Goal: Find contact information: Find contact information

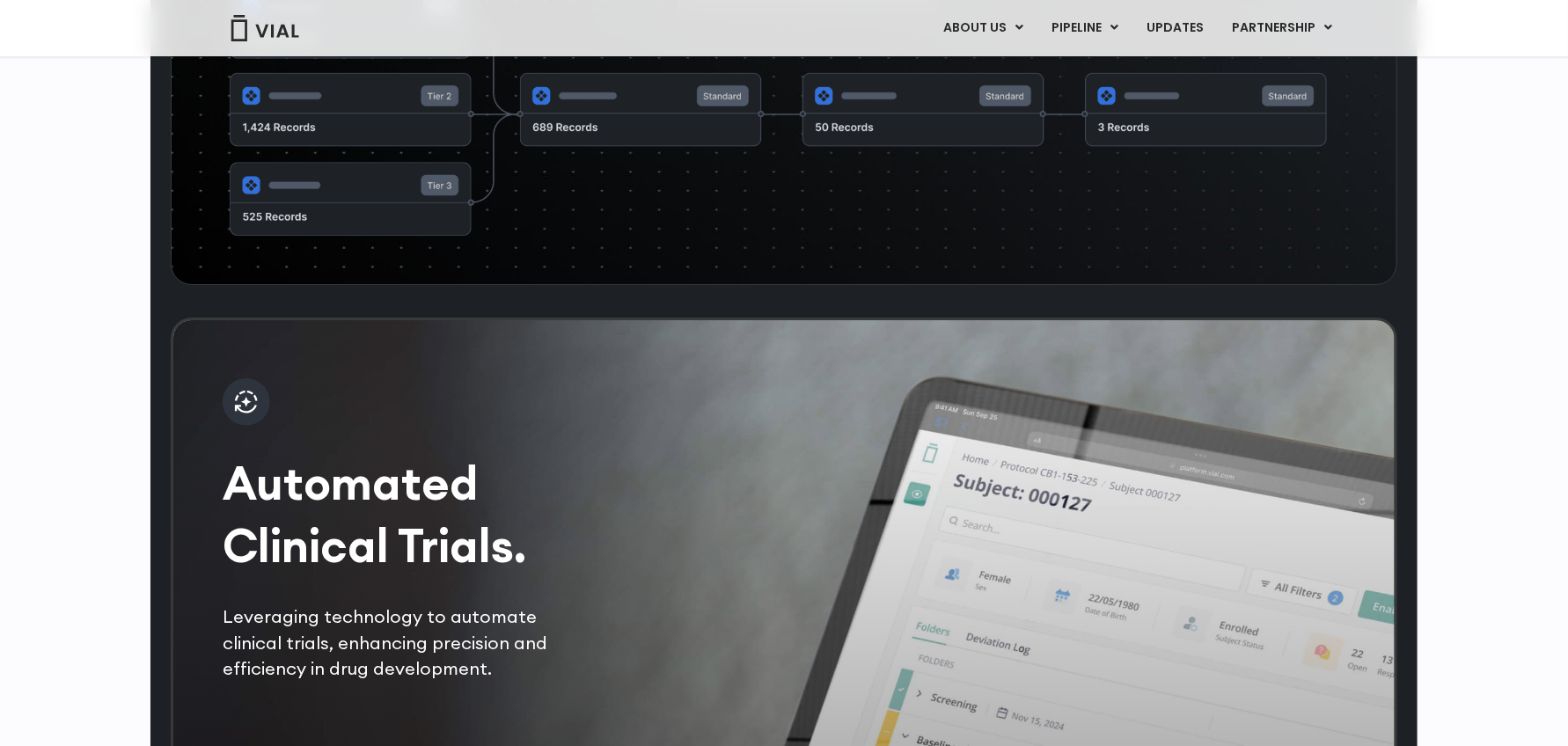
scroll to position [2574, 0]
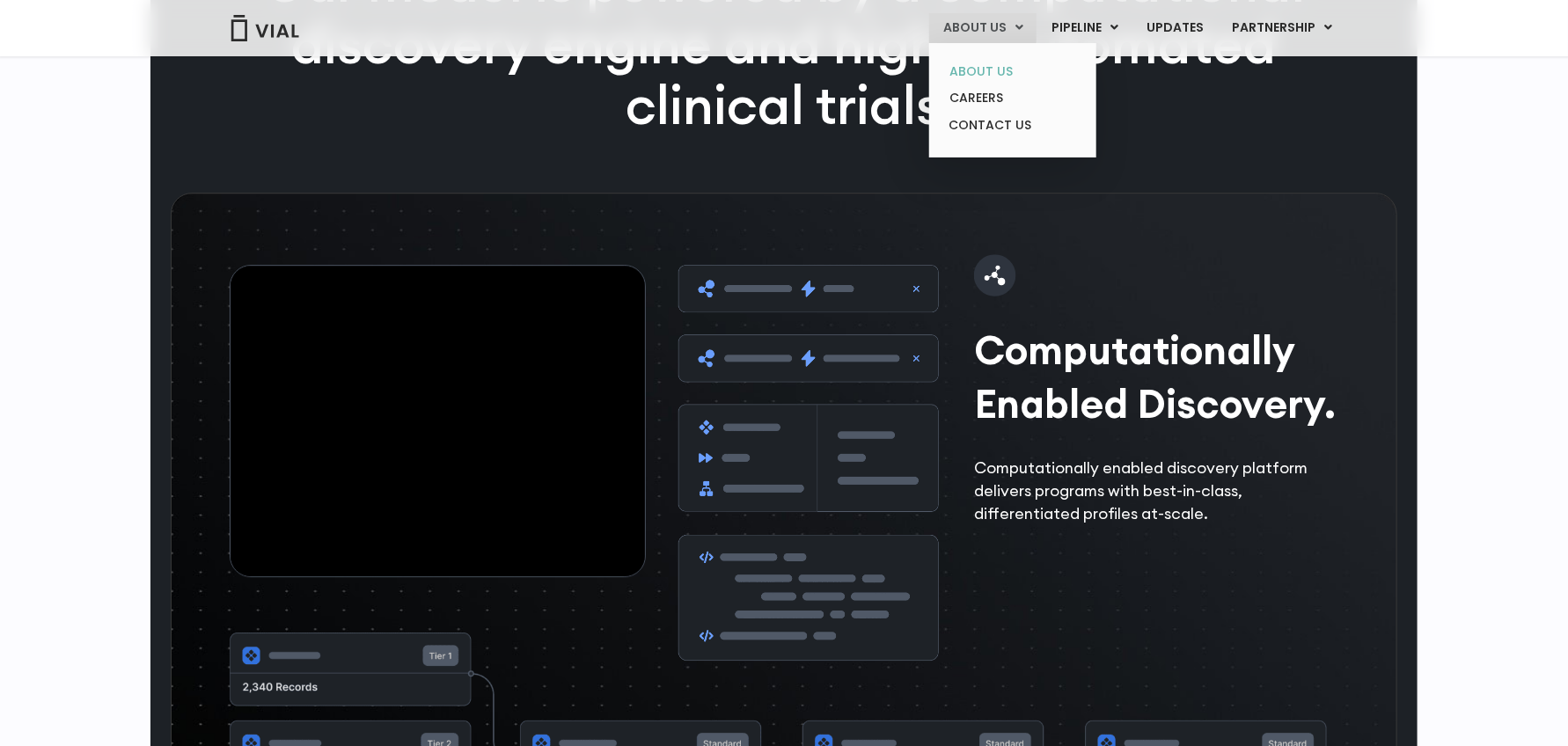
click at [1001, 65] on link "ABOUT US" at bounding box center [1012, 71] width 154 height 27
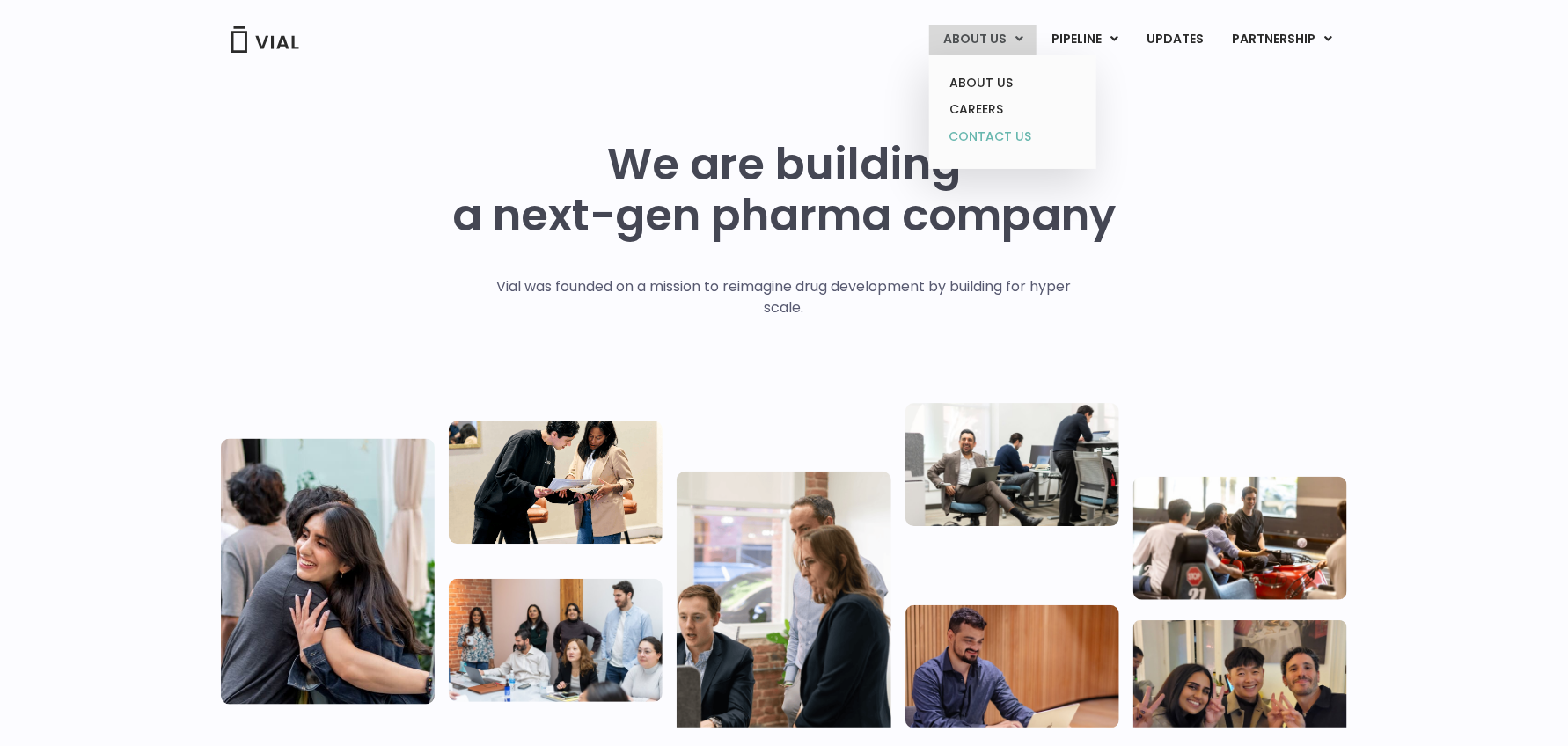
click at [982, 135] on link "CONTACT US" at bounding box center [1012, 137] width 154 height 28
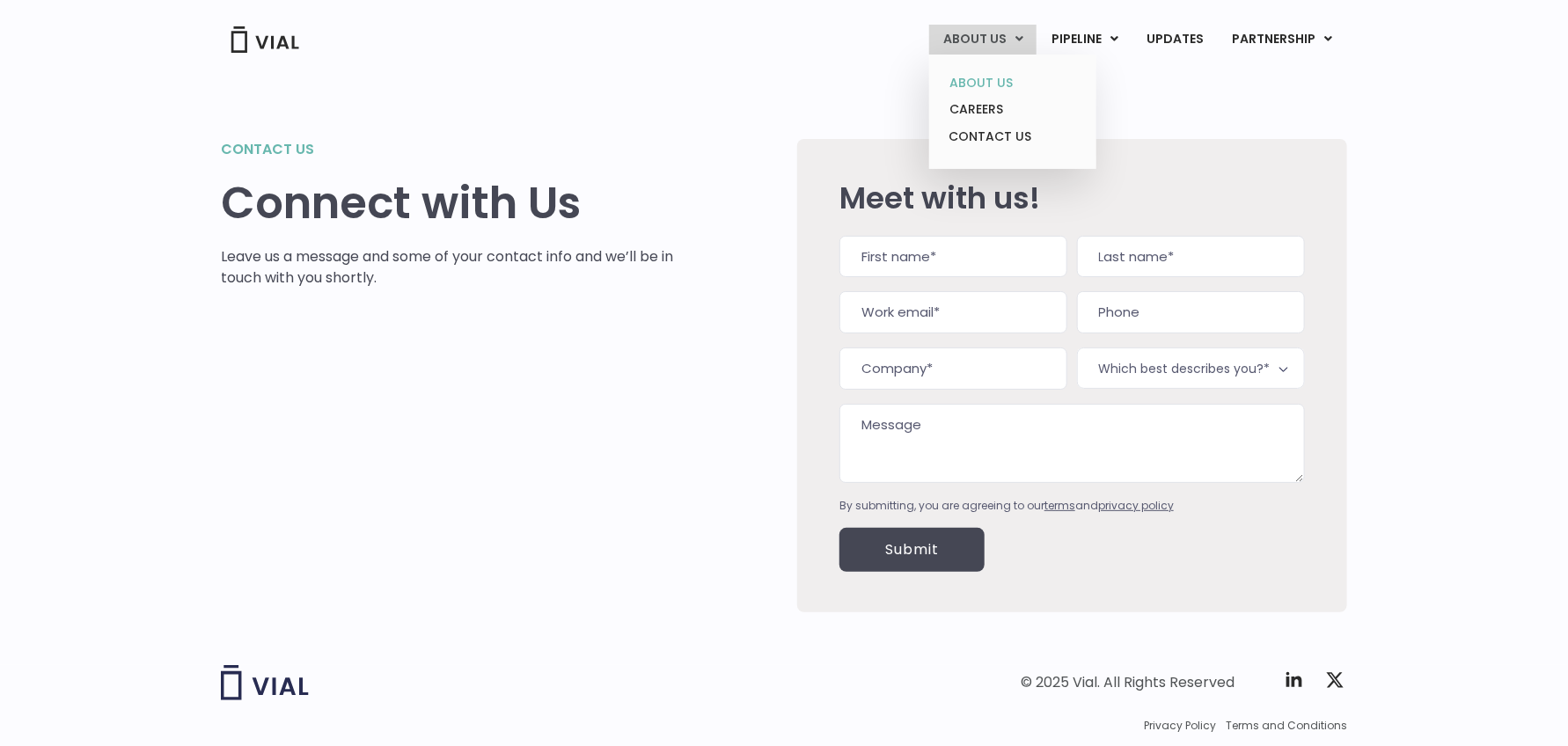
click at [983, 79] on link "ABOUT US" at bounding box center [1012, 82] width 154 height 27
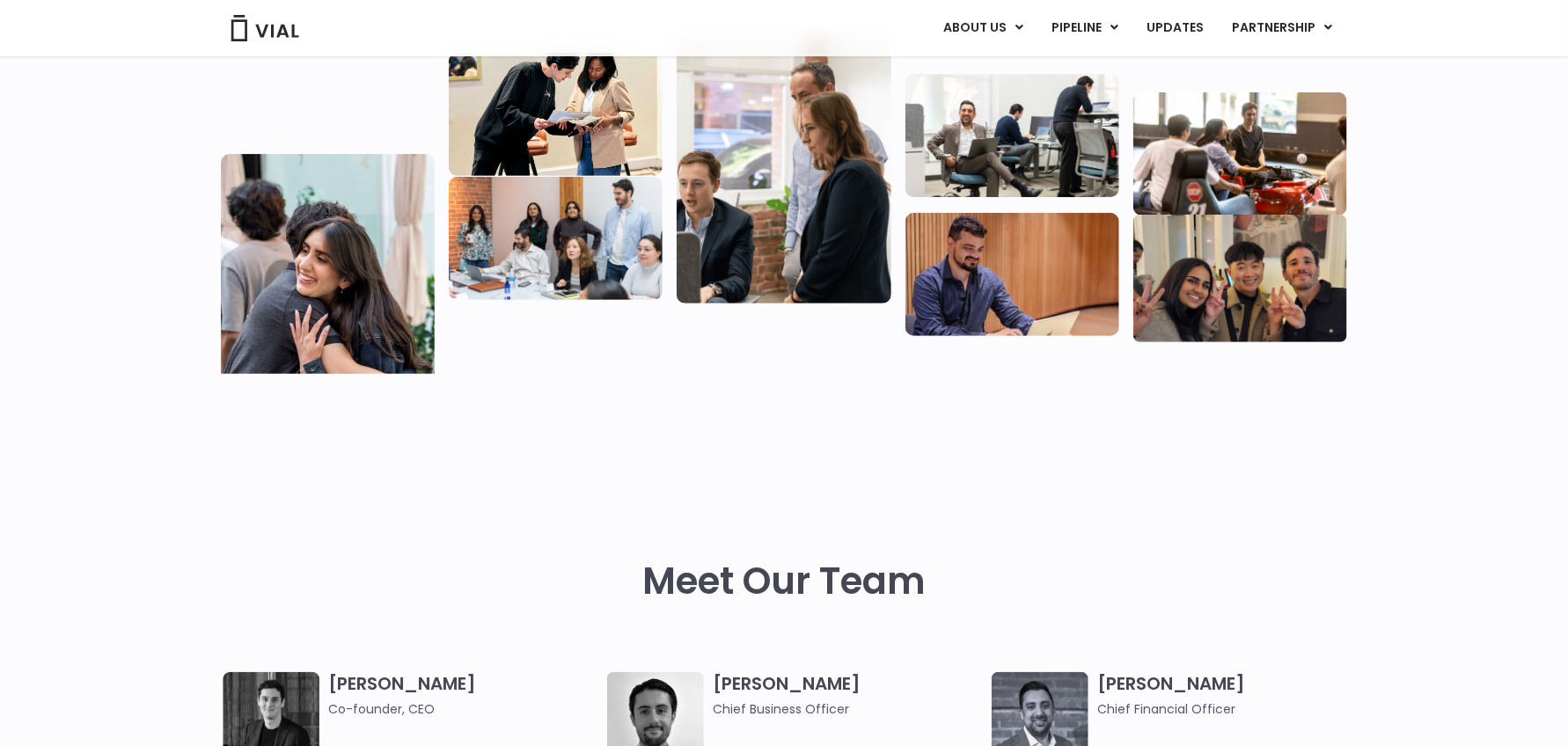
scroll to position [704, 0]
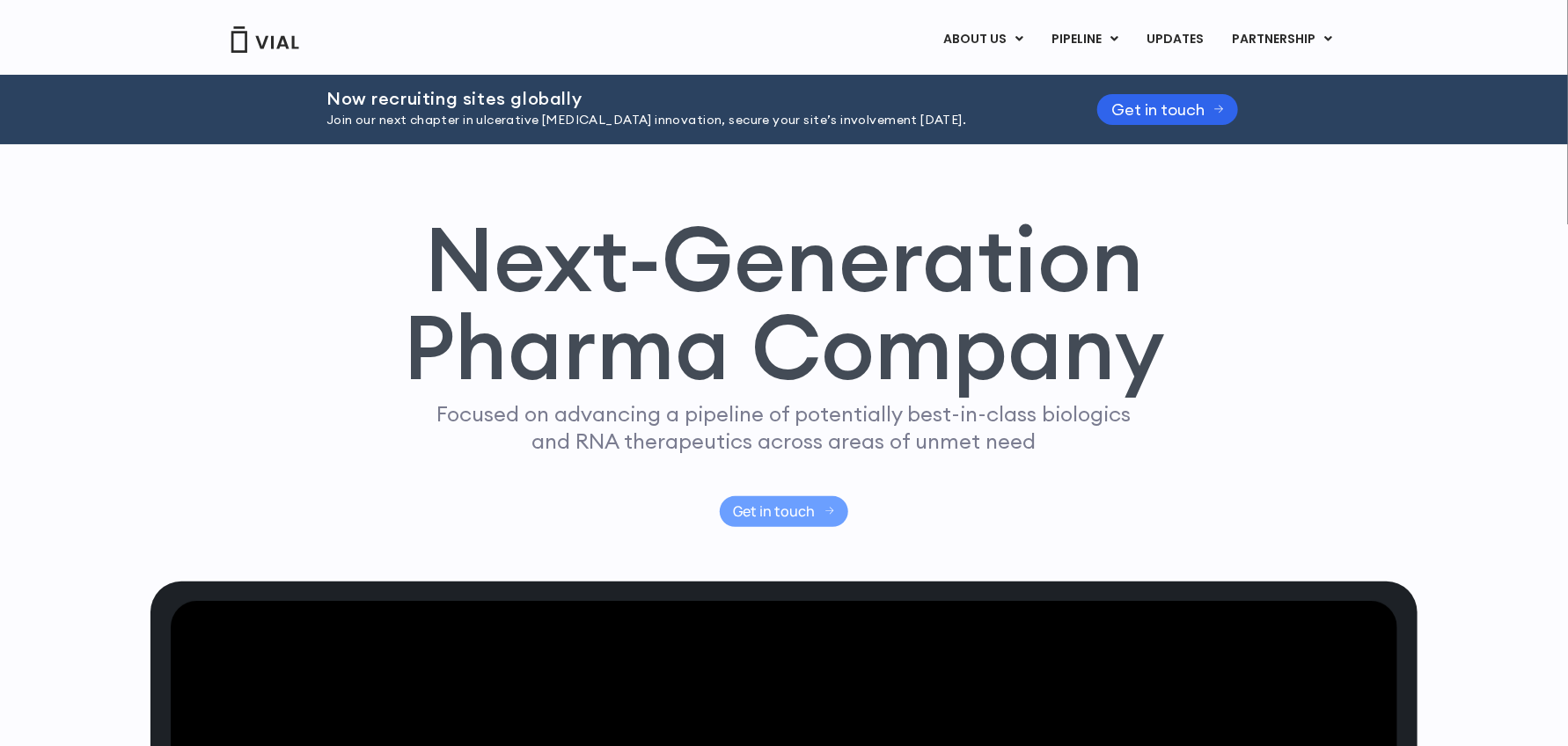
click at [761, 510] on span "Get in touch" at bounding box center [774, 512] width 82 height 13
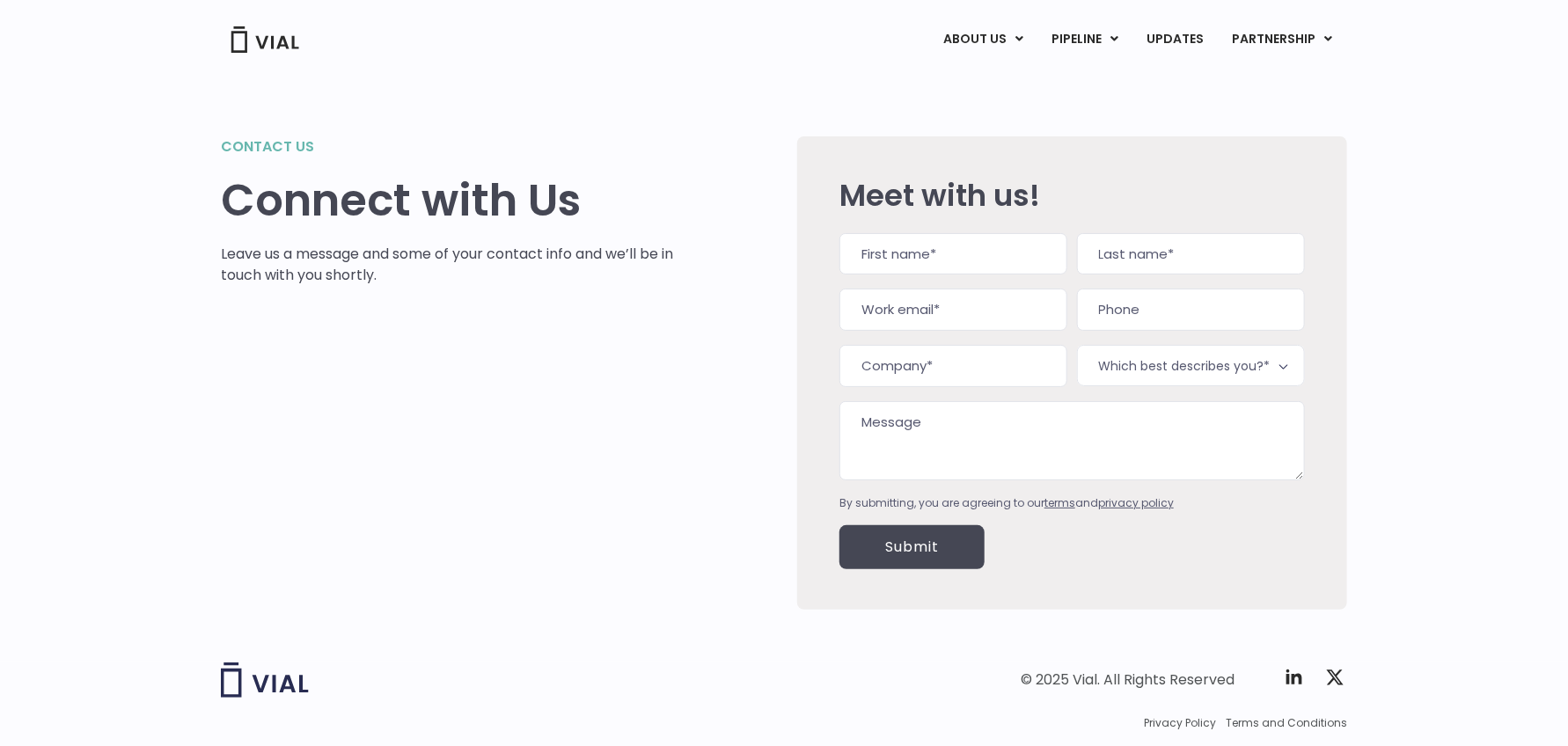
scroll to position [55, 0]
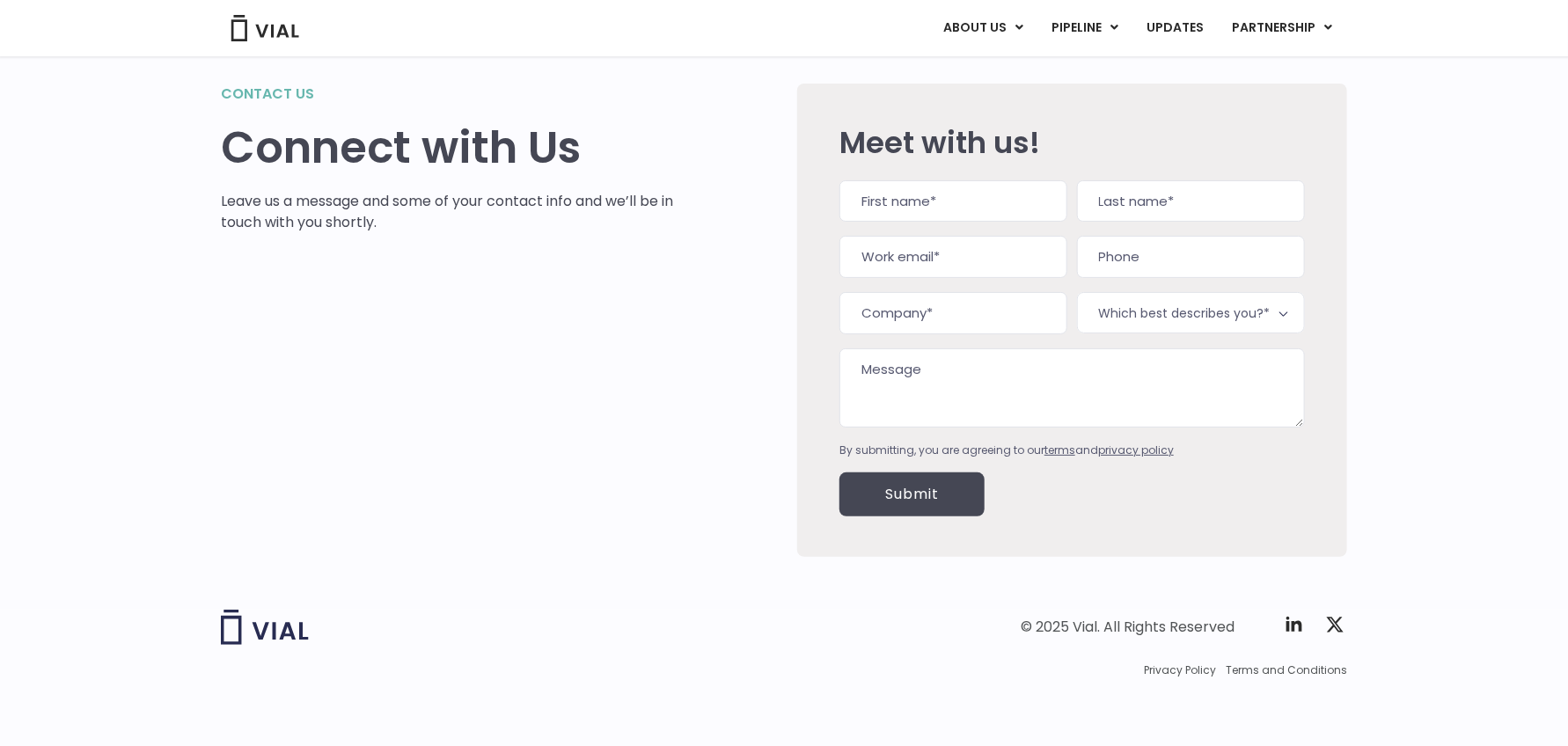
click at [268, 635] on img at bounding box center [265, 628] width 88 height 36
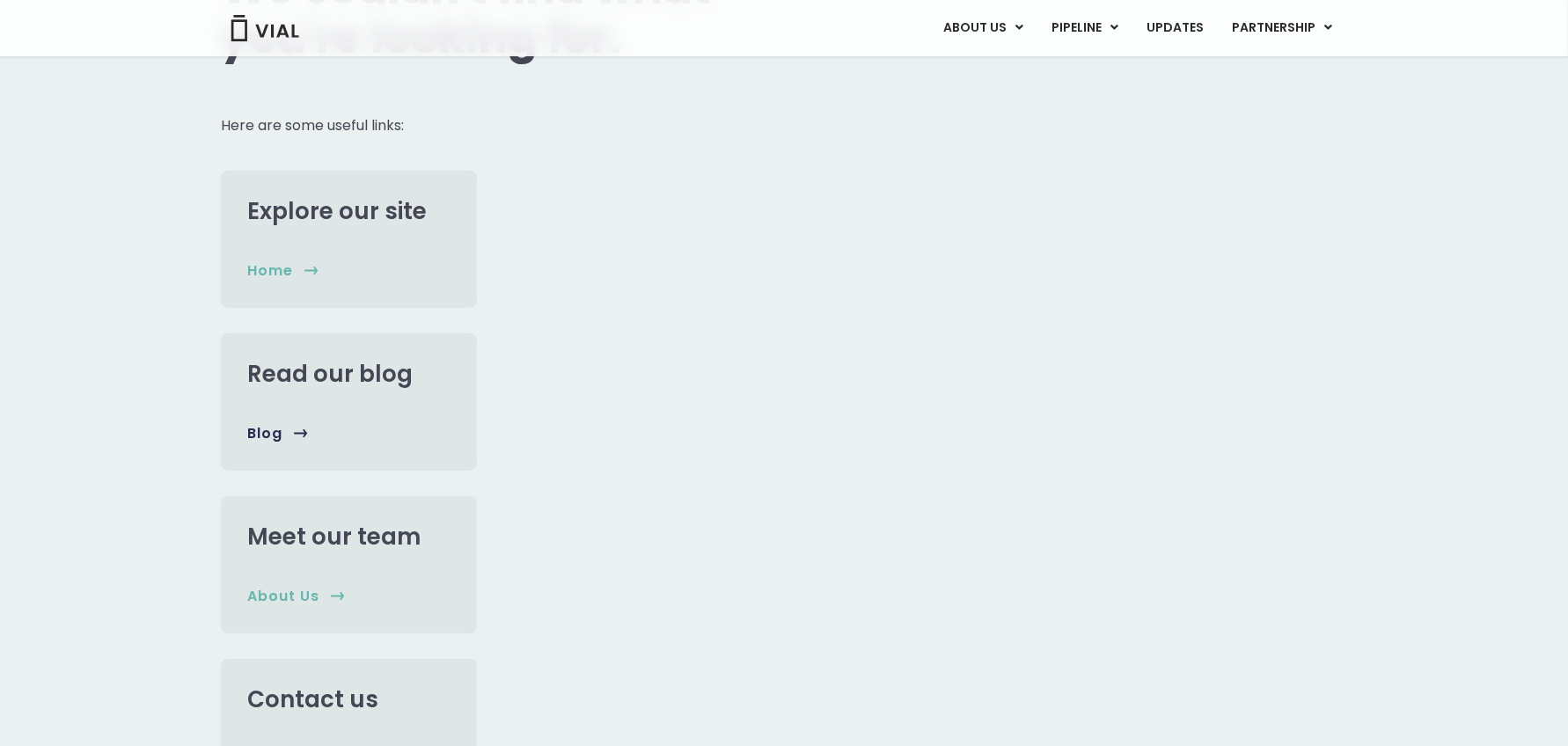
scroll to position [351, 0]
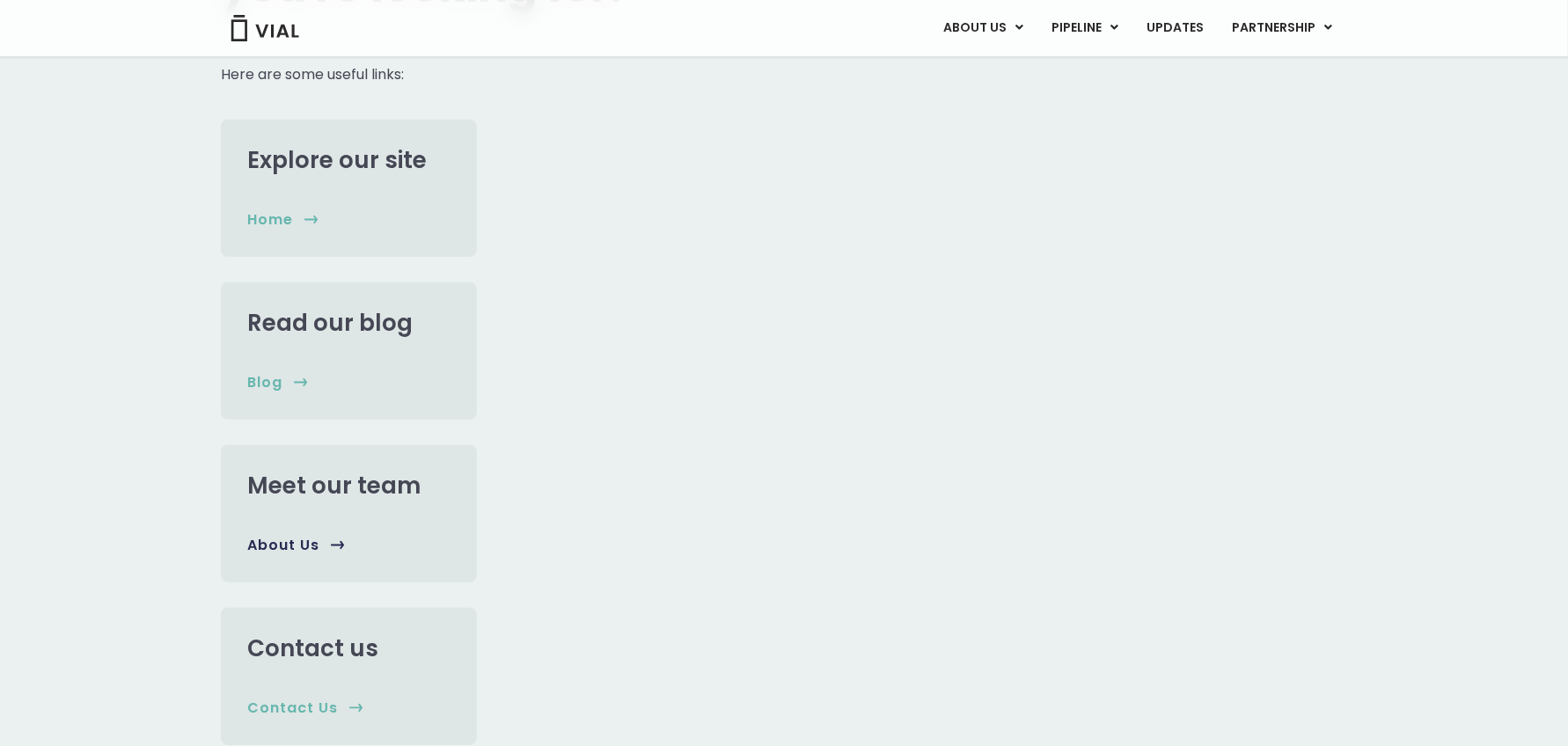
click at [276, 552] on span "About us" at bounding box center [283, 545] width 72 height 20
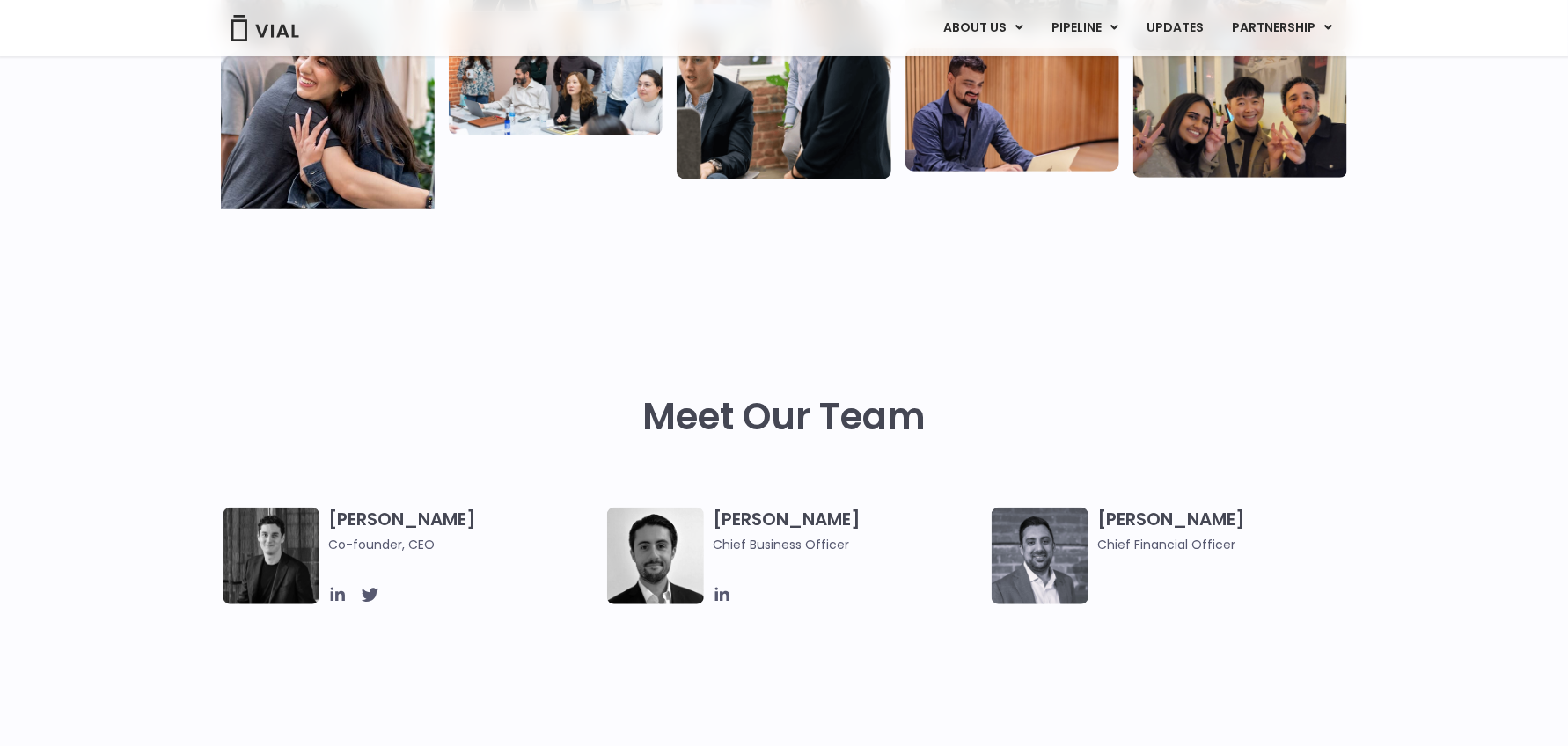
scroll to position [792, 0]
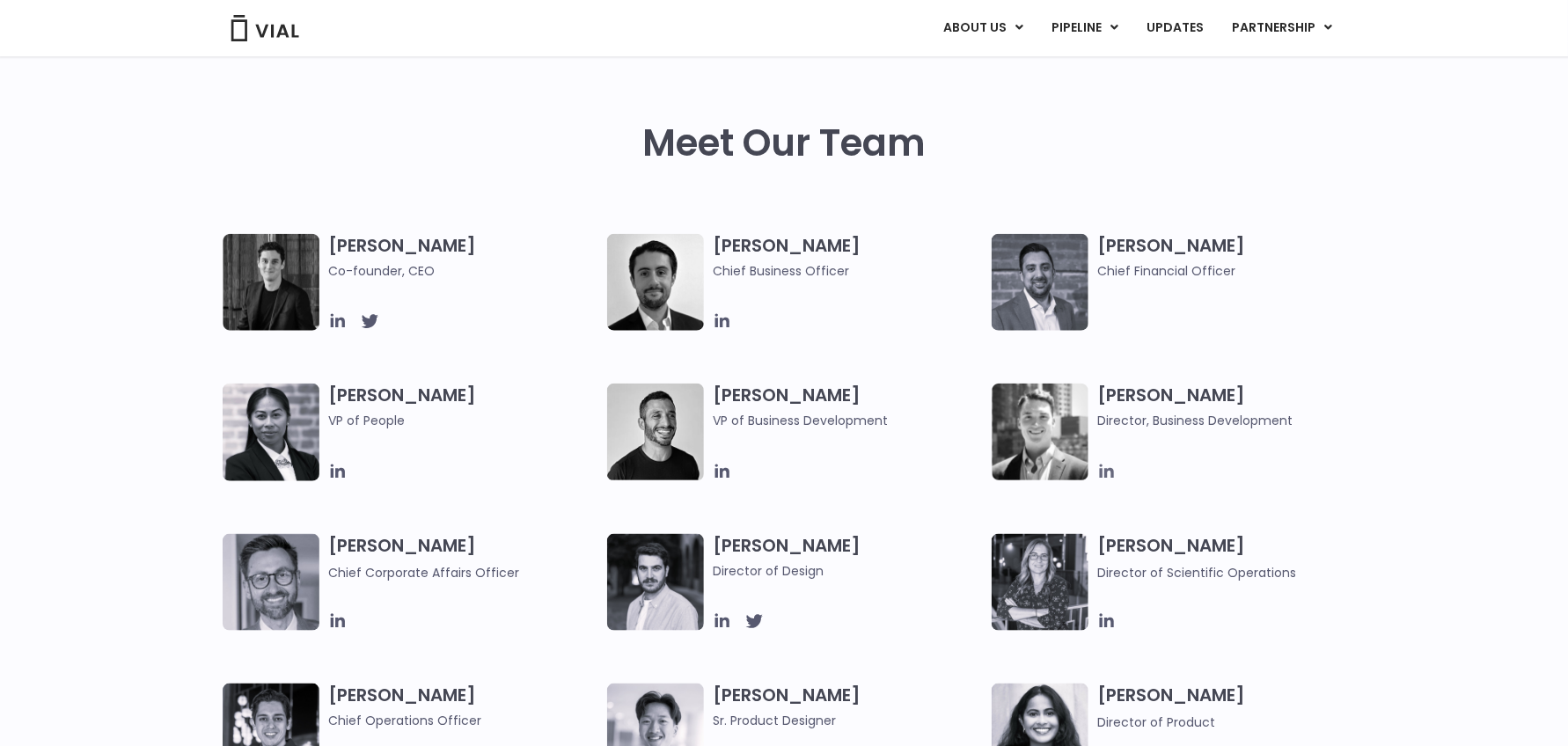
click at [1103, 470] on icon at bounding box center [1107, 471] width 20 height 20
